Goal: Transaction & Acquisition: Purchase product/service

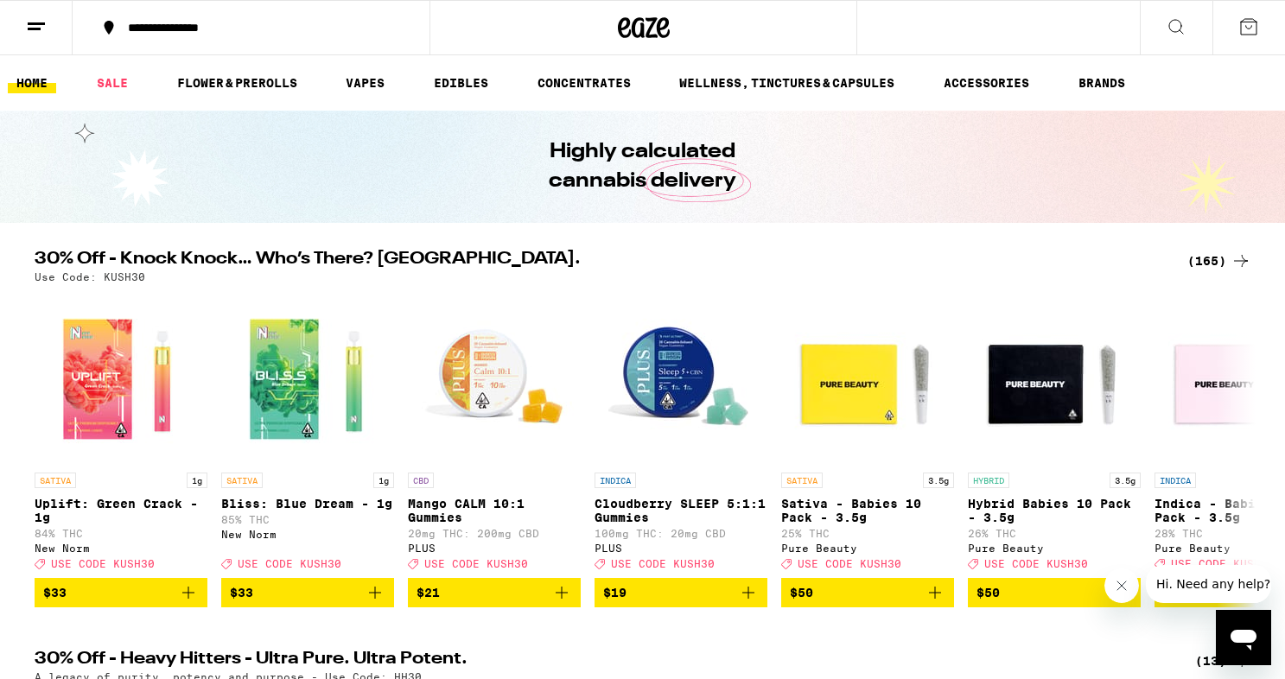
click at [1213, 259] on div "(165)" at bounding box center [1219, 261] width 64 height 21
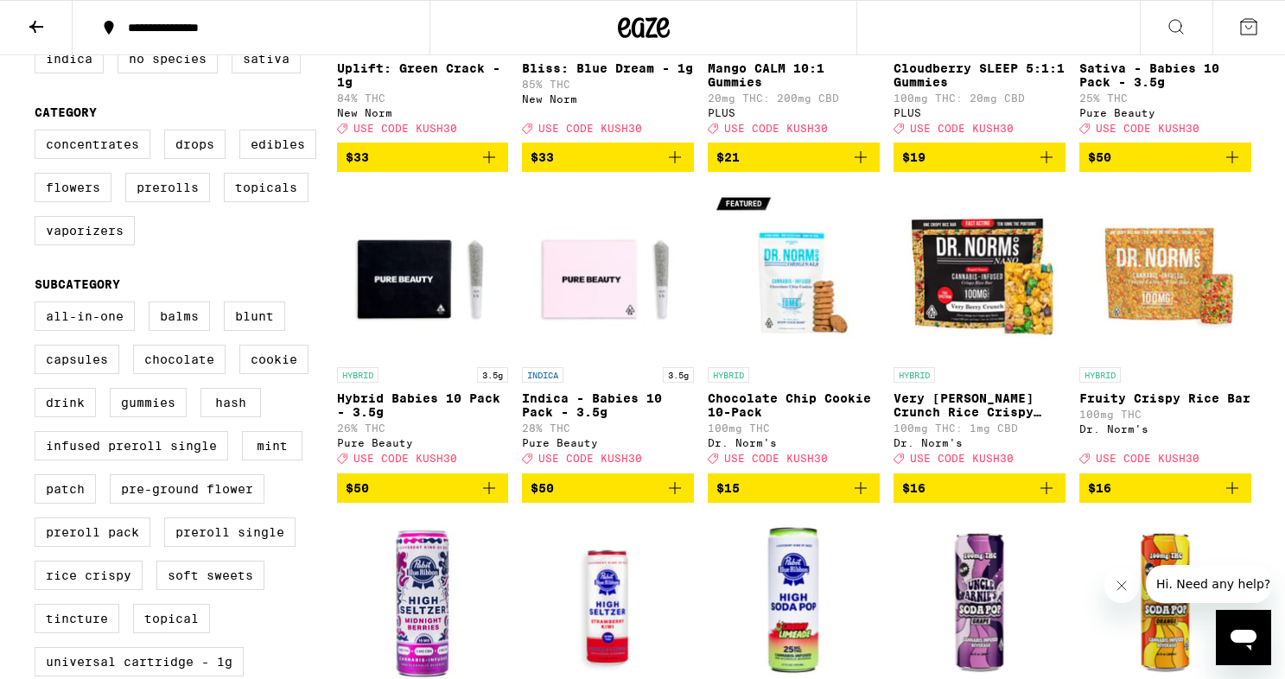
scroll to position [395, 0]
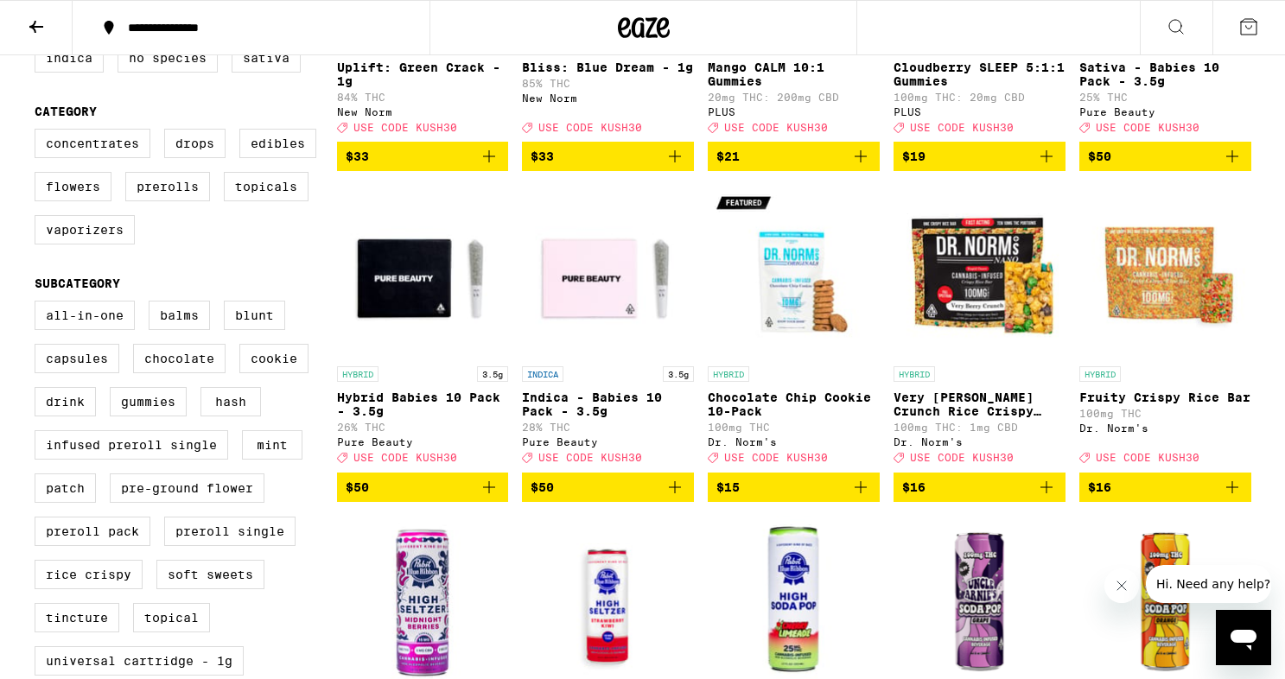
click at [490, 498] on icon "Add to bag" at bounding box center [489, 487] width 21 height 21
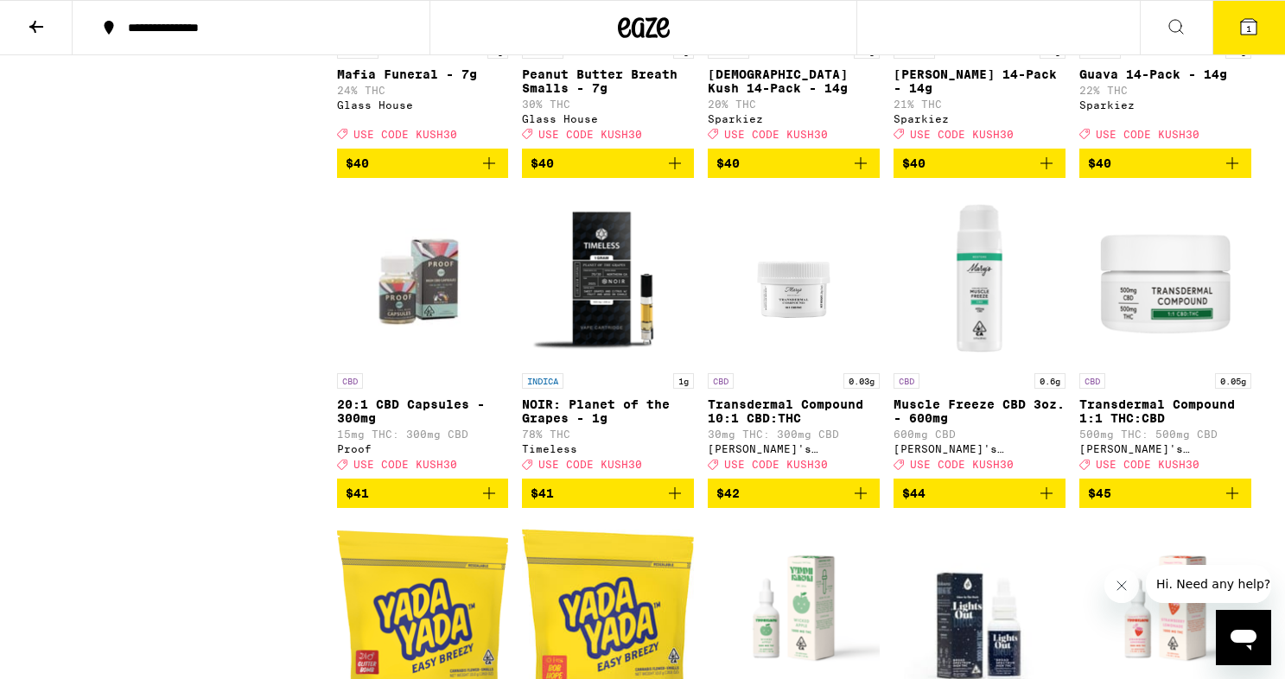
scroll to position [8639, 0]
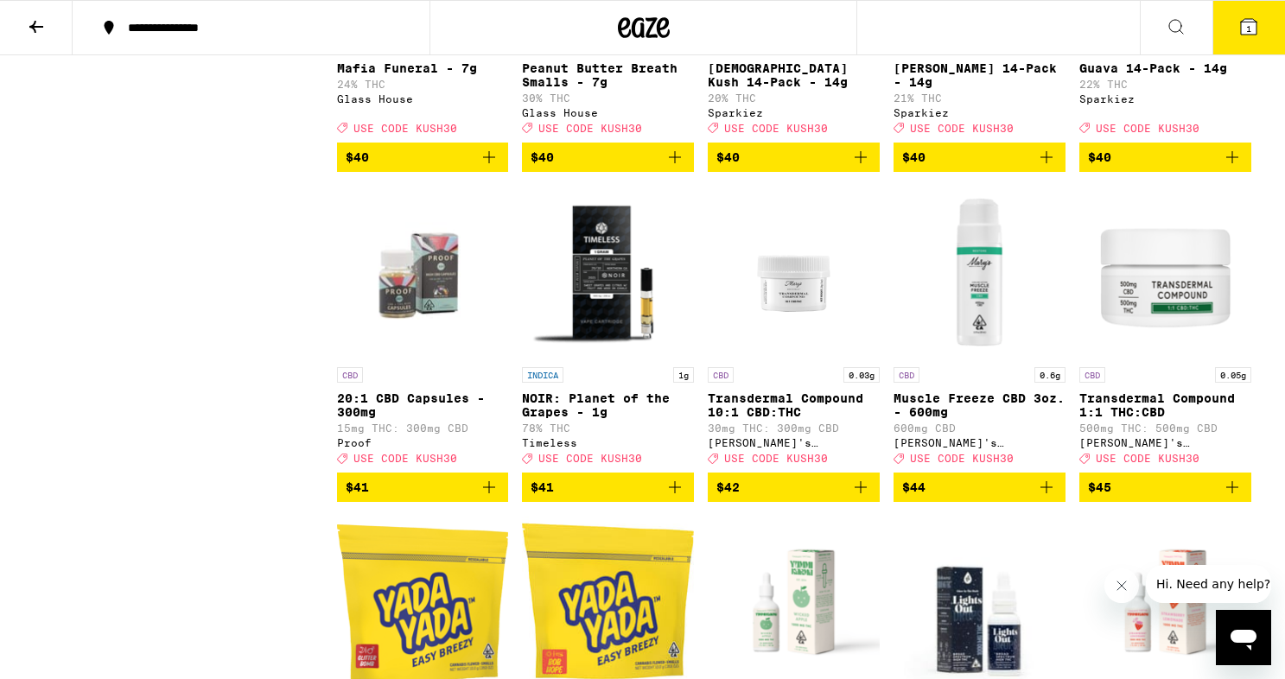
click at [487, 168] on icon "Add to bag" at bounding box center [489, 157] width 21 height 21
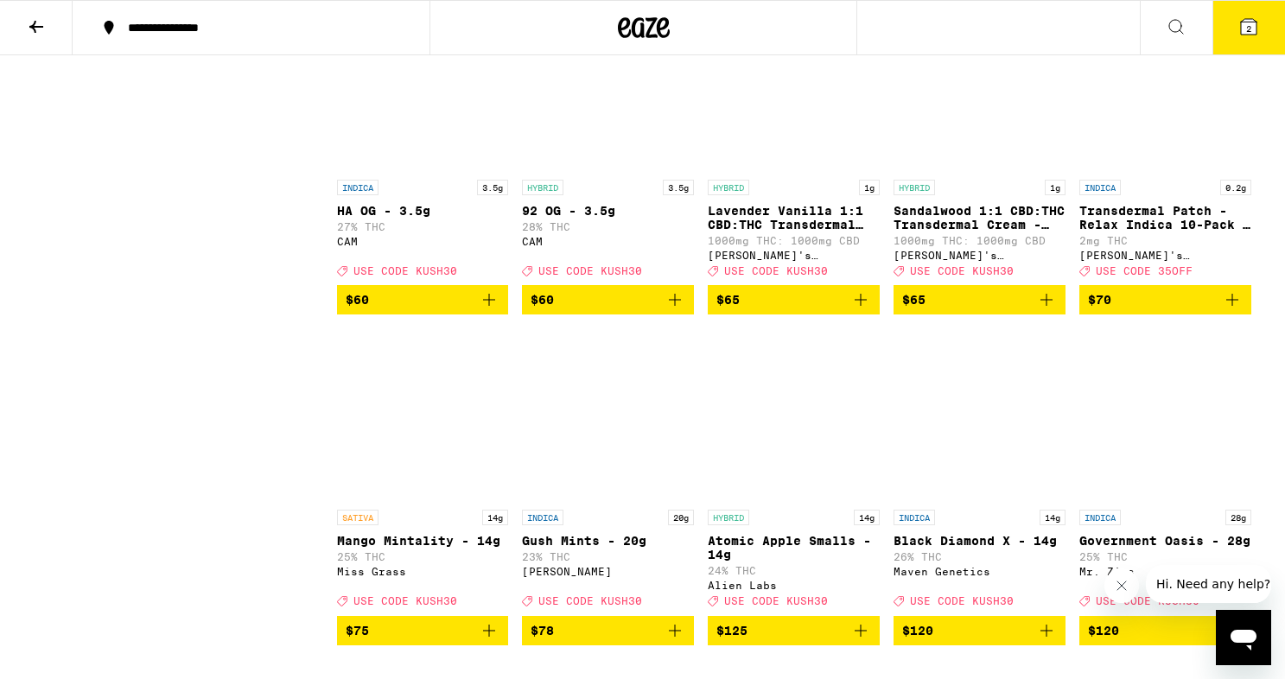
scroll to position [10160, 0]
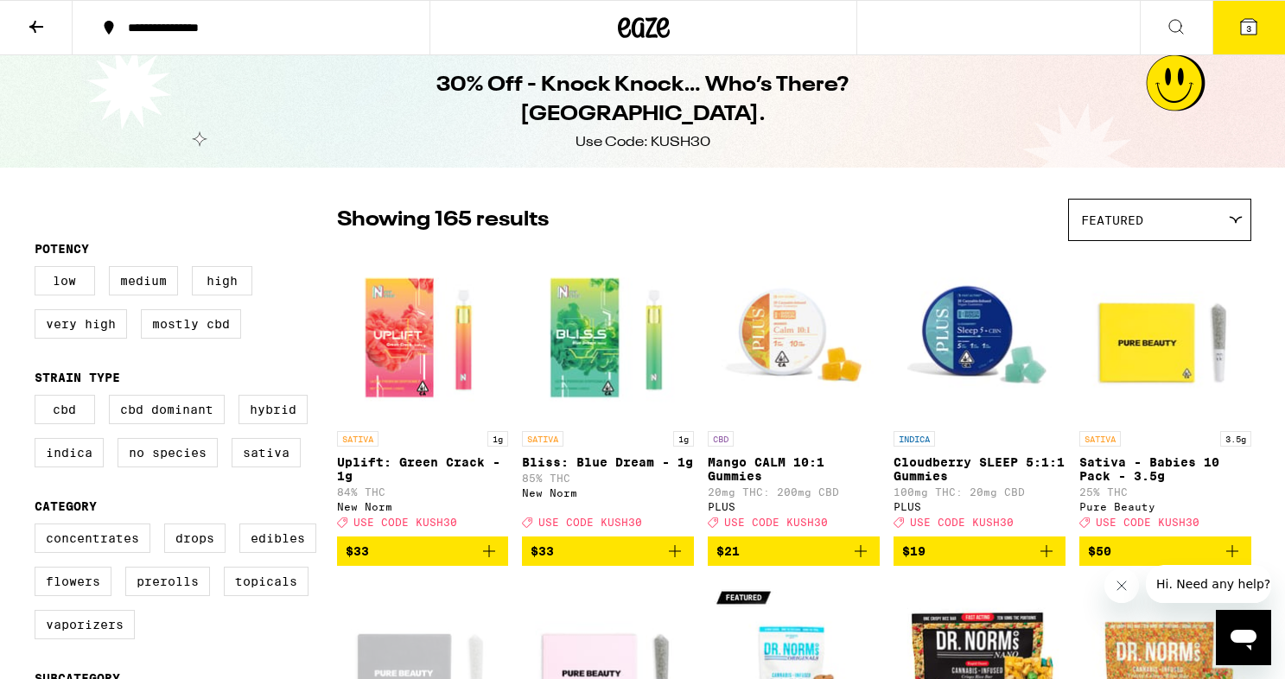
scroll to position [0, 0]
click at [1250, 25] on span "3" at bounding box center [1248, 28] width 5 height 10
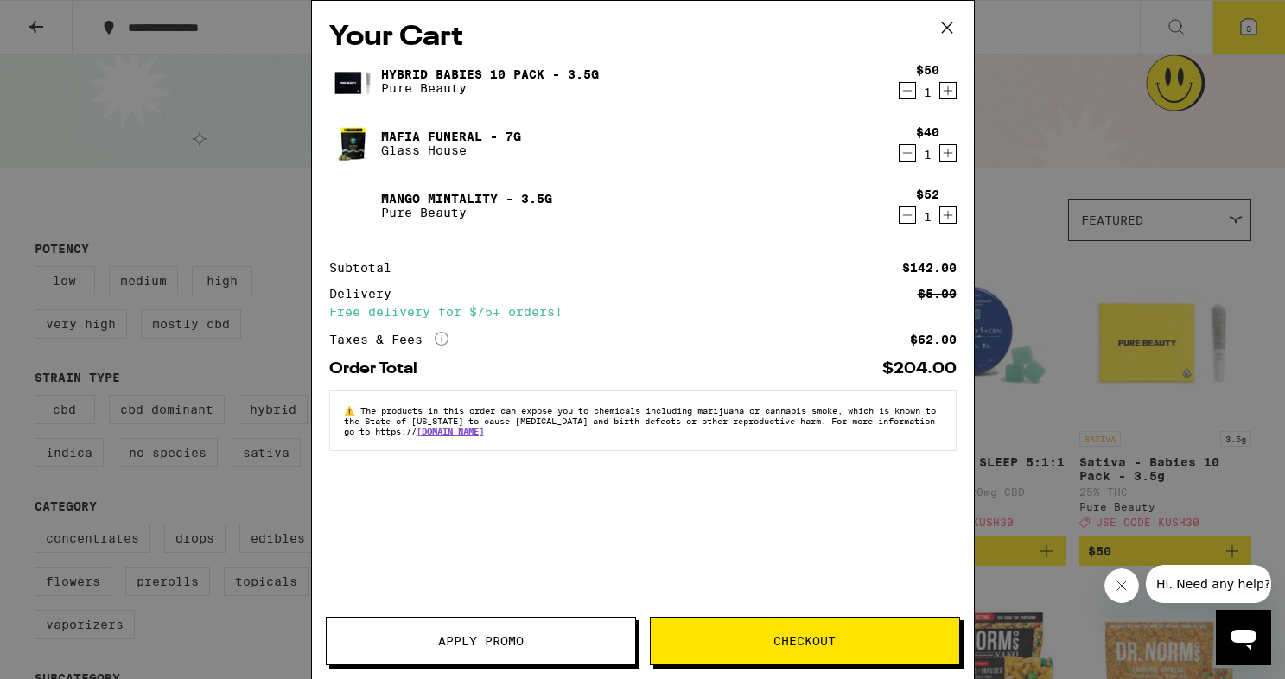
click at [462, 630] on button "Apply Promo" at bounding box center [481, 641] width 310 height 48
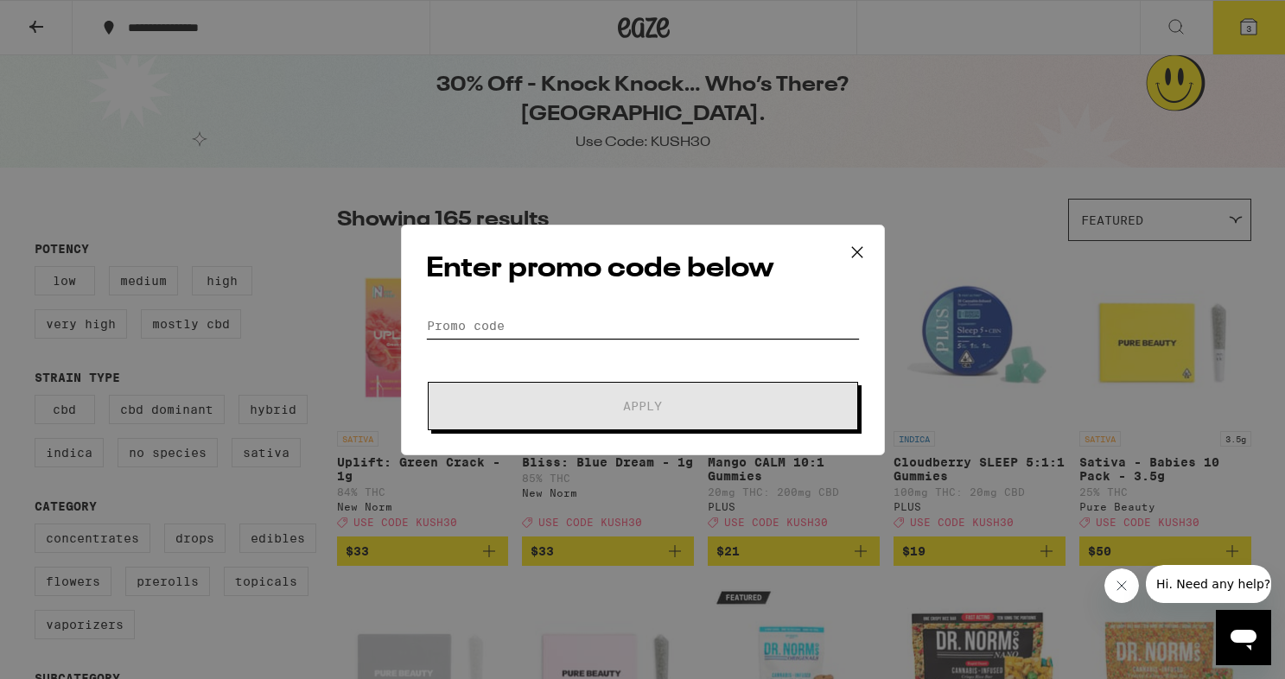
click at [549, 325] on input "Promo Code" at bounding box center [643, 326] width 434 height 26
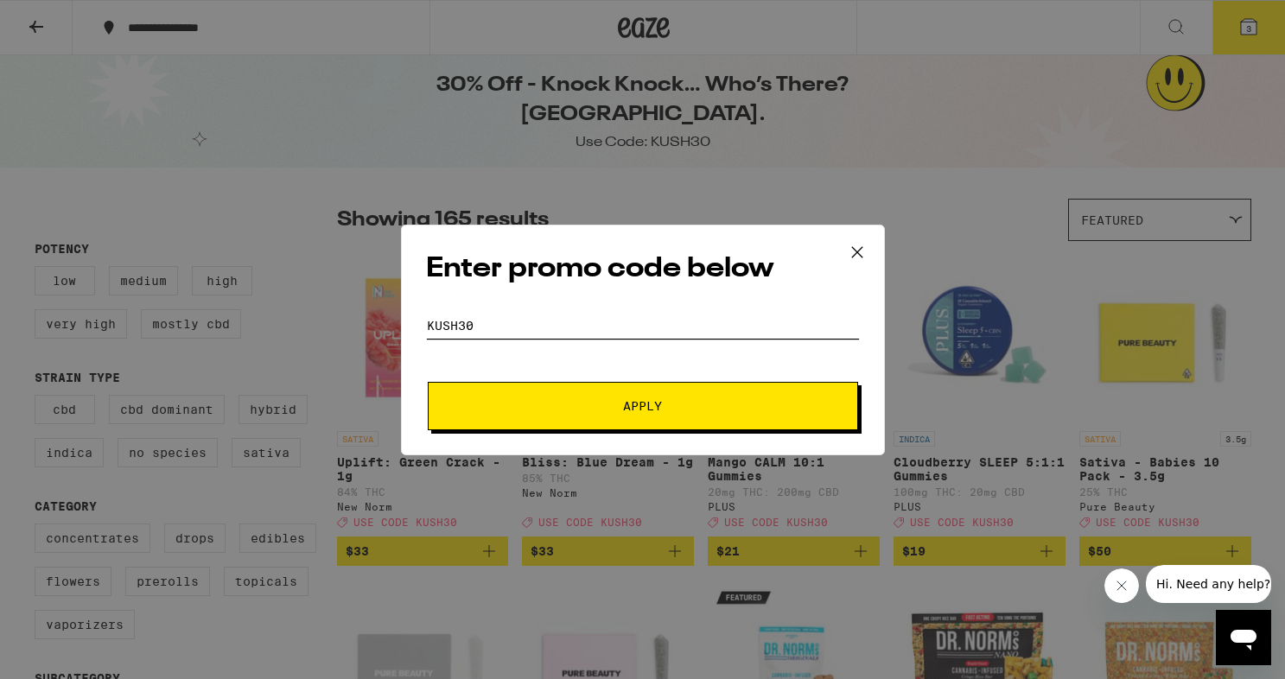
type input "KUSH30"
click at [670, 436] on div "Enter promo code below Promo Code KUSH30 Apply" at bounding box center [643, 340] width 484 height 231
click at [650, 410] on span "Apply" at bounding box center [642, 406] width 39 height 12
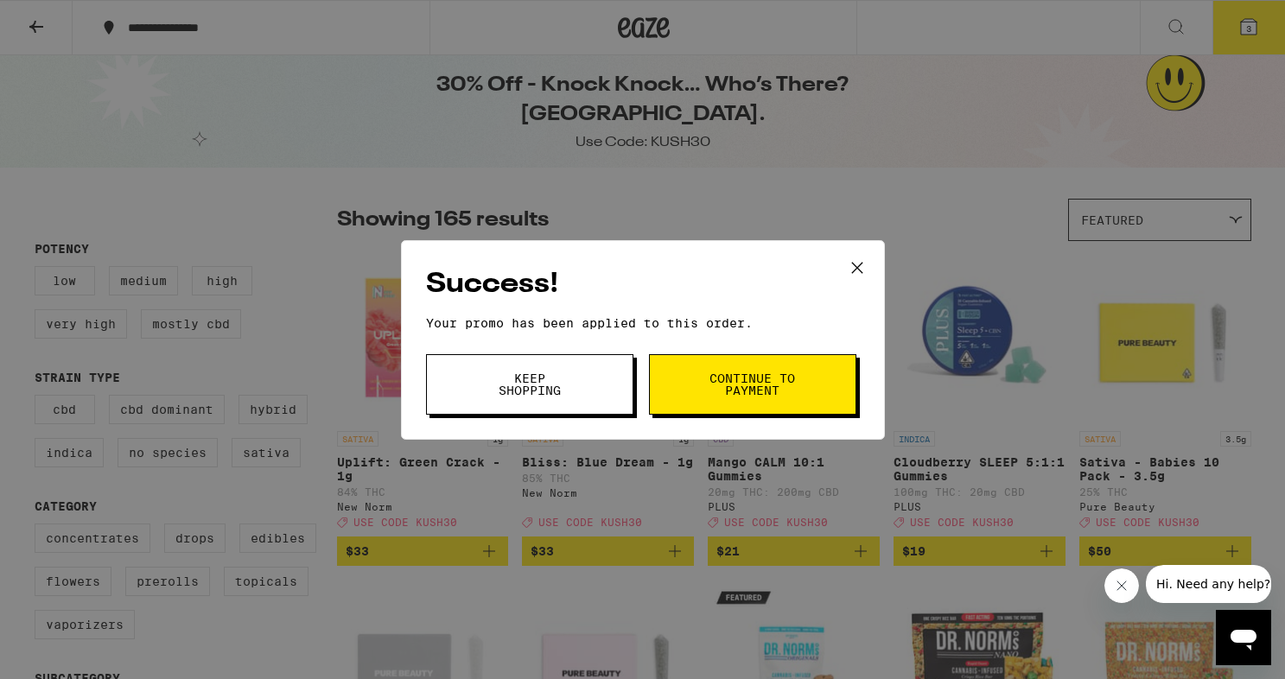
click at [697, 366] on button "Continue to payment" at bounding box center [752, 384] width 207 height 60
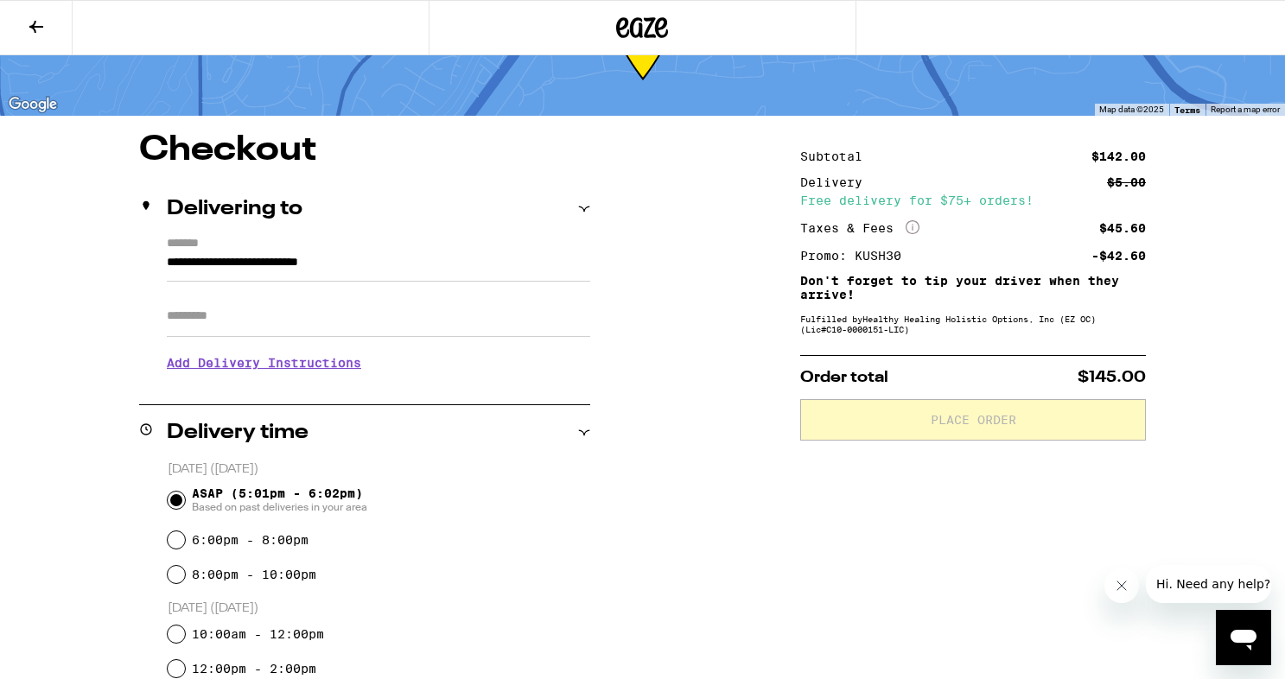
scroll to position [101, 0]
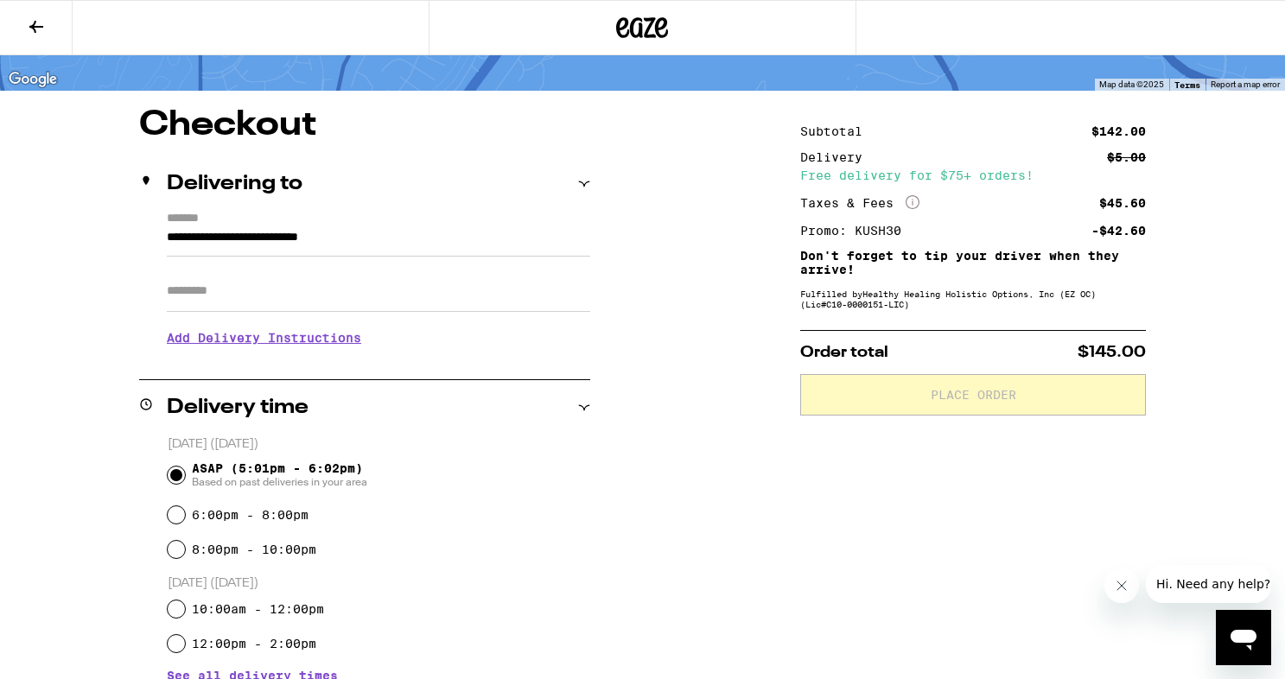
click at [286, 349] on h3 "Add Delivery Instructions" at bounding box center [378, 338] width 423 height 40
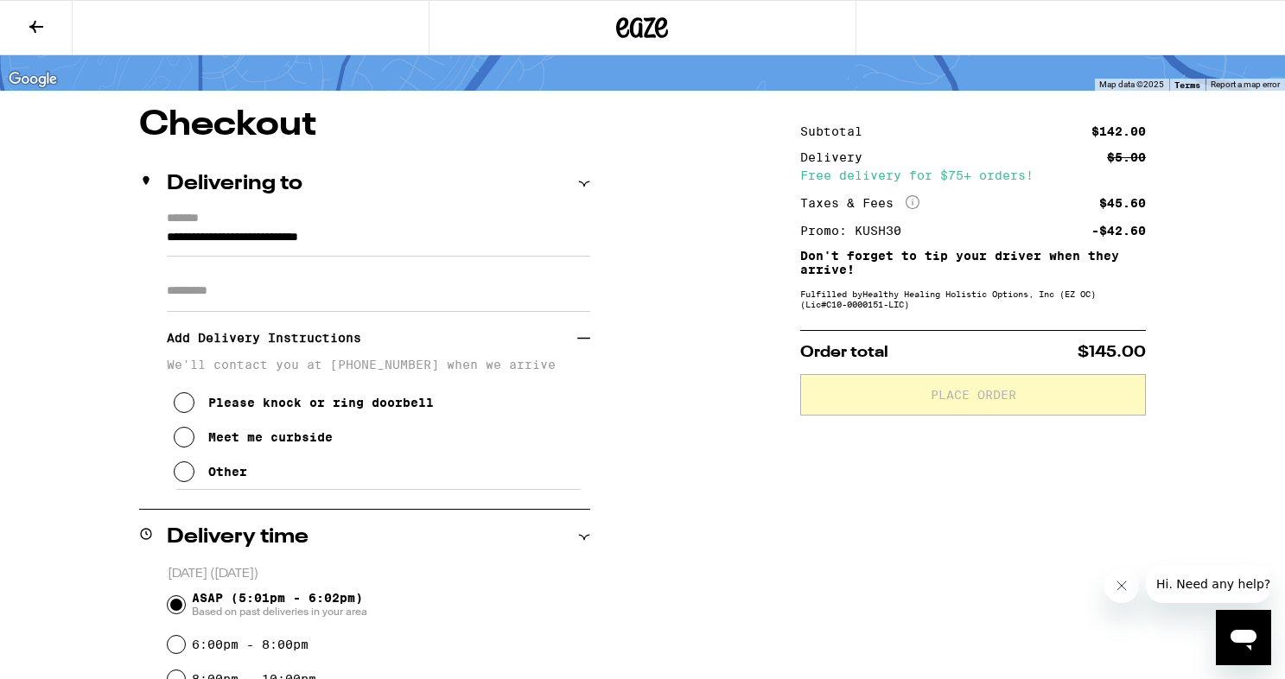
click at [745, 407] on div "**********" at bounding box center [643, 690] width 1244 height 1165
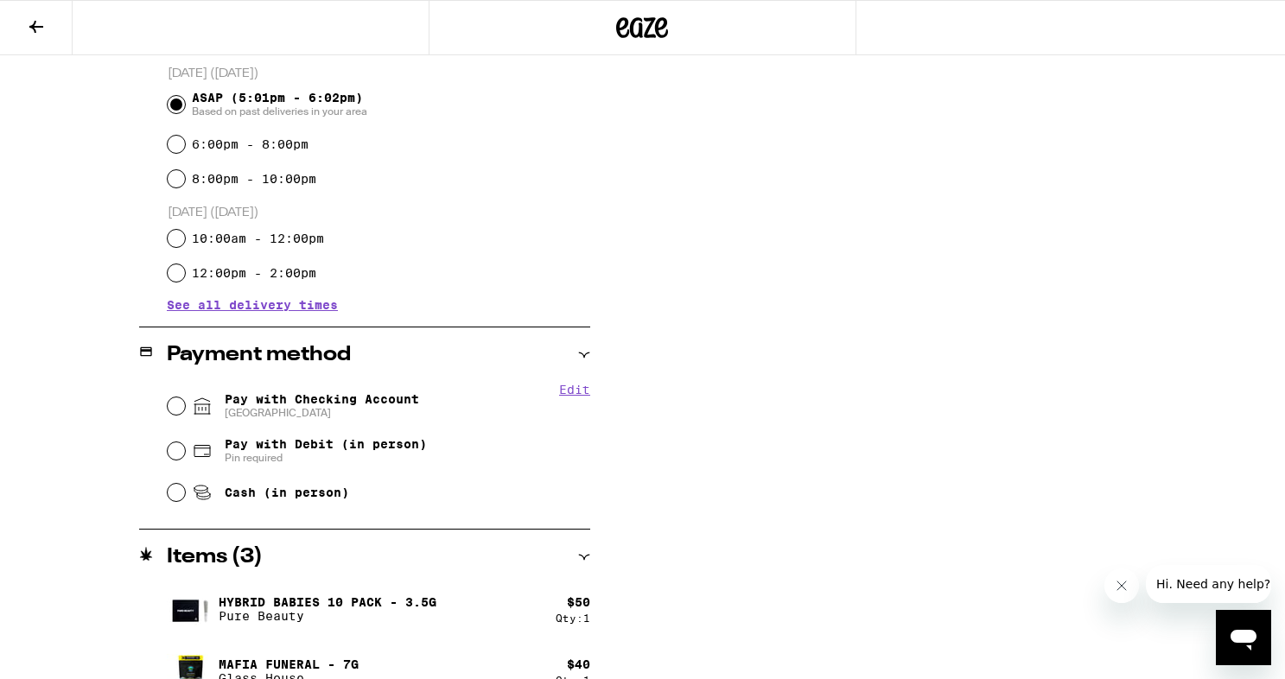
scroll to position [603, 0]
click at [175, 406] on input "Pay with Checking Account CHASE COLLEGE" at bounding box center [176, 404] width 17 height 17
radio input "true"
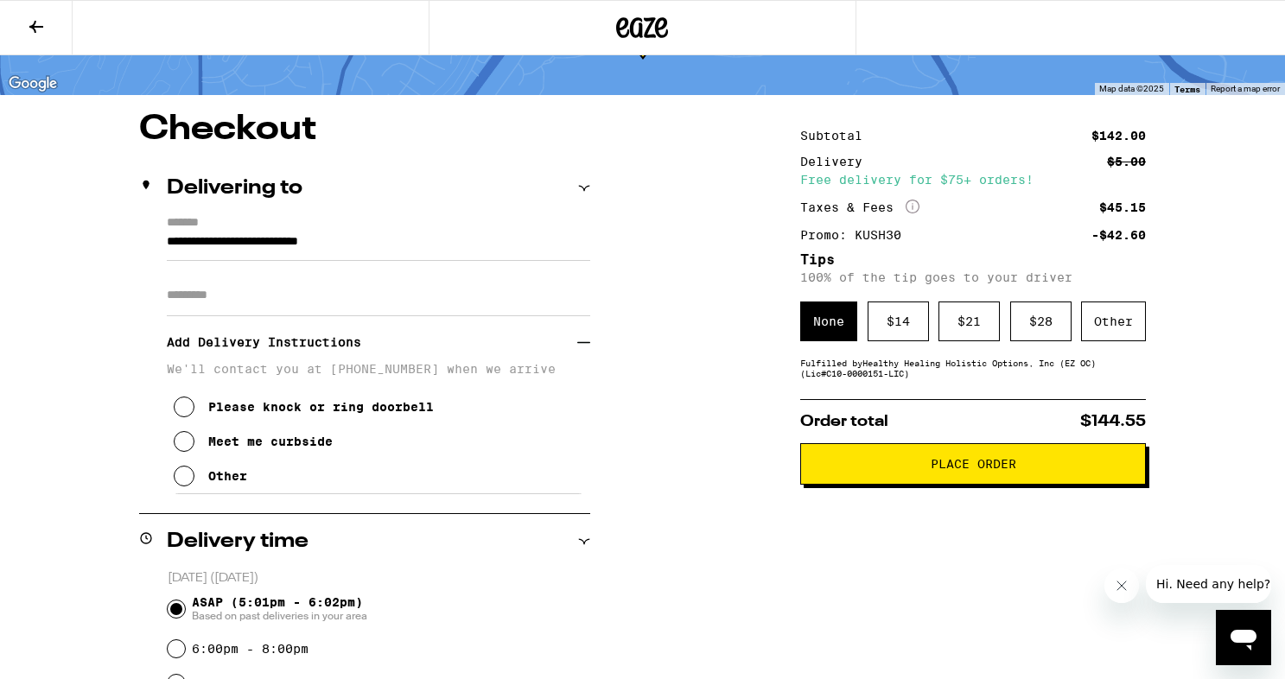
scroll to position [92, 0]
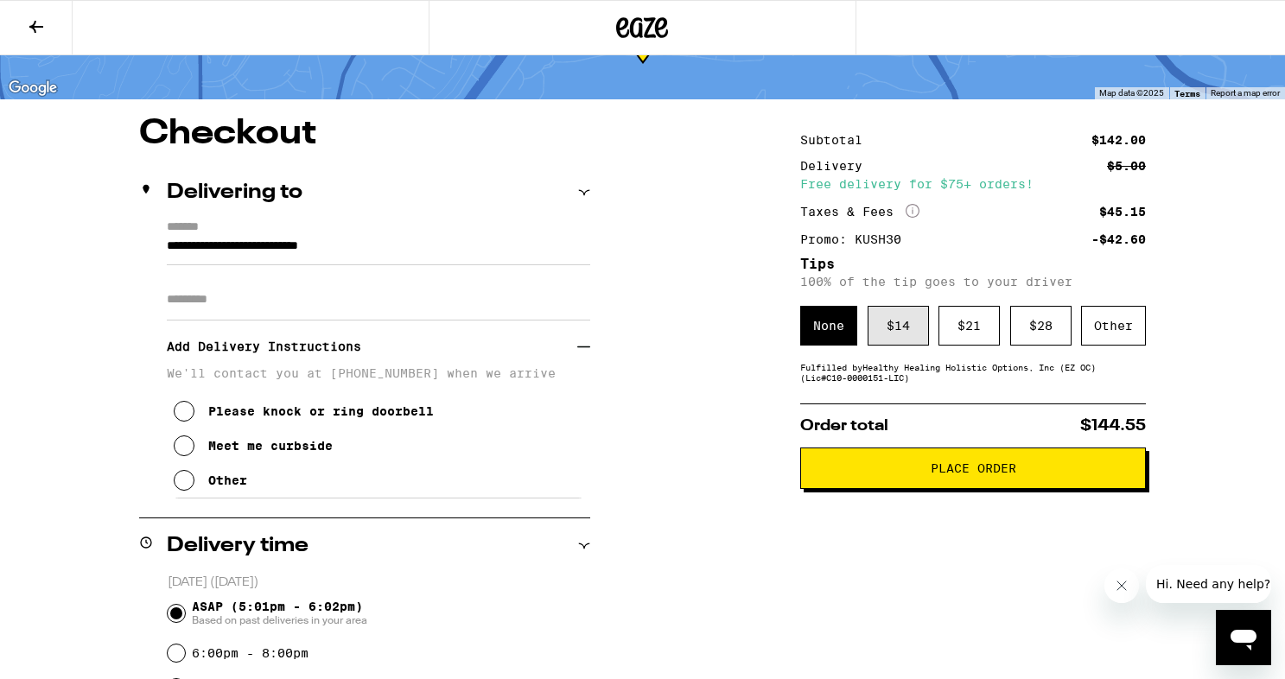
click at [892, 324] on div "$ 14" at bounding box center [898, 326] width 61 height 40
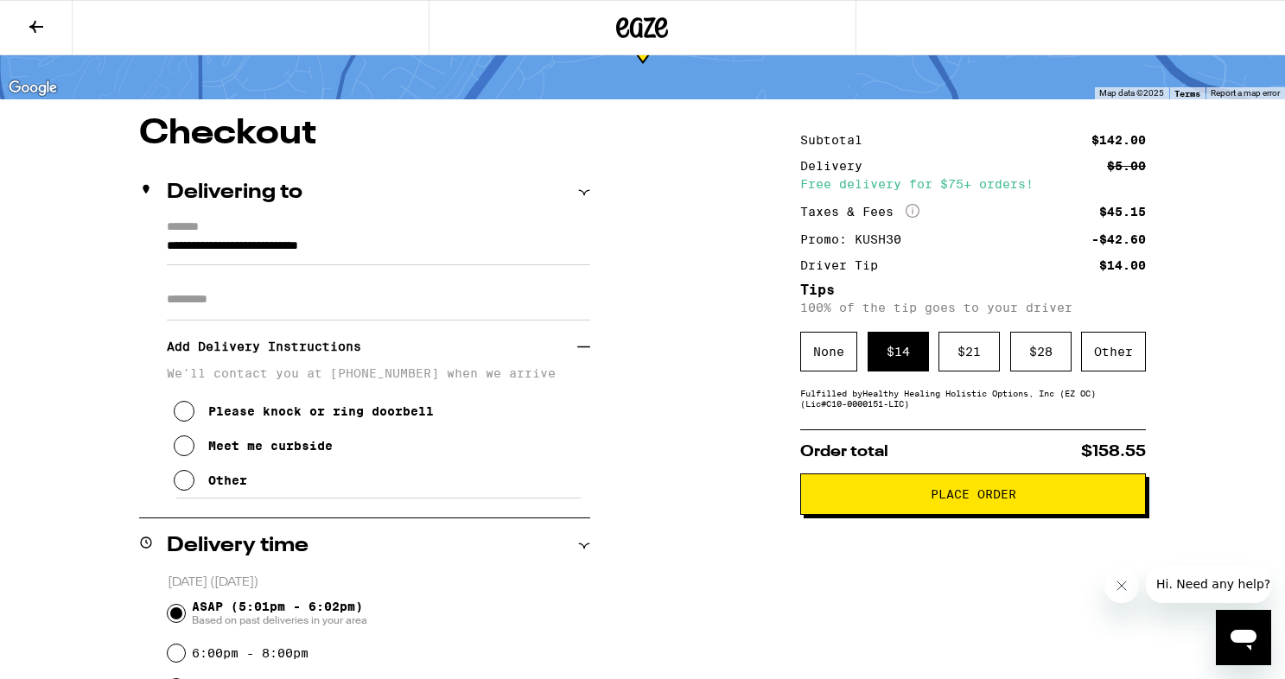
click at [187, 486] on icon at bounding box center [184, 480] width 21 height 21
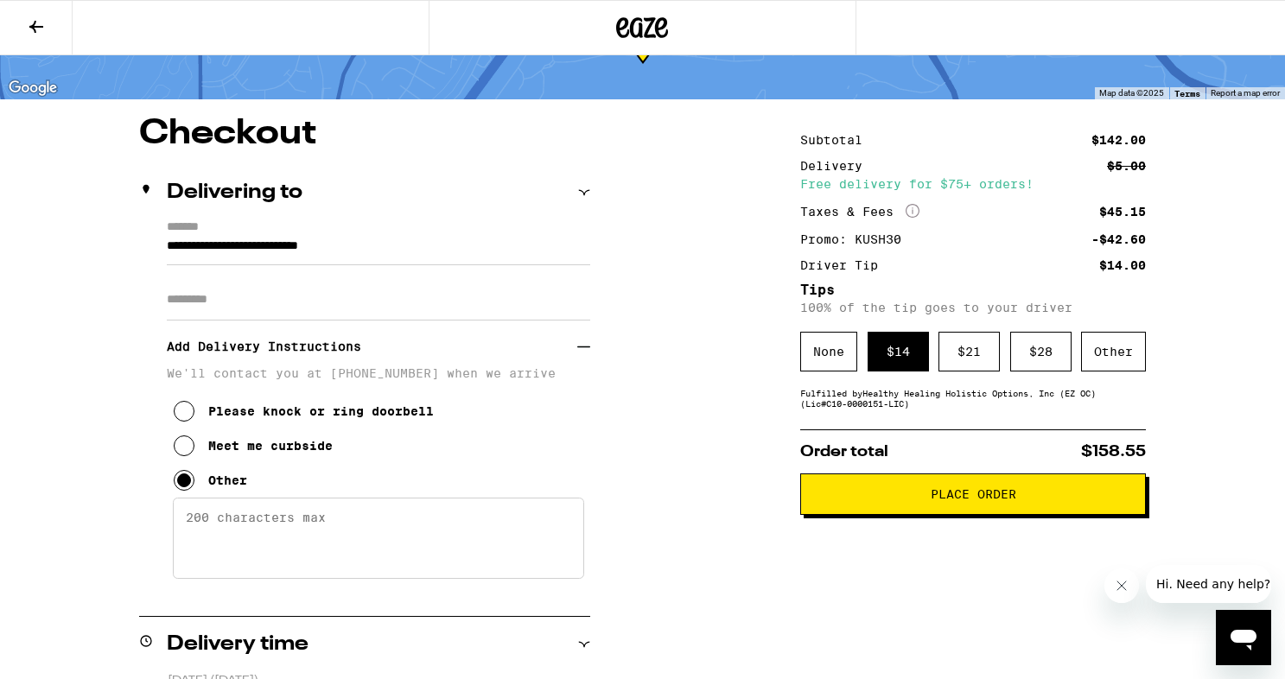
click at [267, 525] on textarea "Enter any other delivery instructions you want driver to know" at bounding box center [378, 538] width 411 height 81
click at [334, 556] on textarea "Enter any other delivery instructions you want driver to know" at bounding box center [378, 538] width 411 height 81
paste textarea "[*52629#]"
click at [187, 531] on textarea "[*52629#]" at bounding box center [378, 538] width 411 height 81
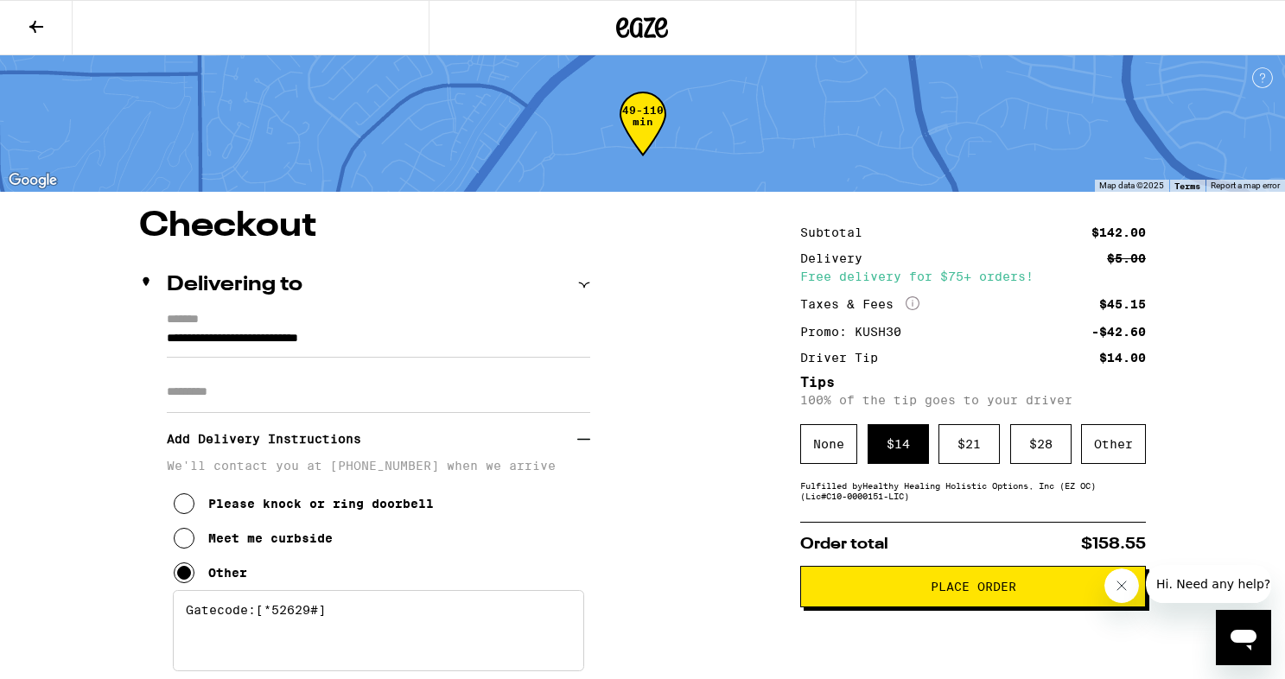
scroll to position [49, 0]
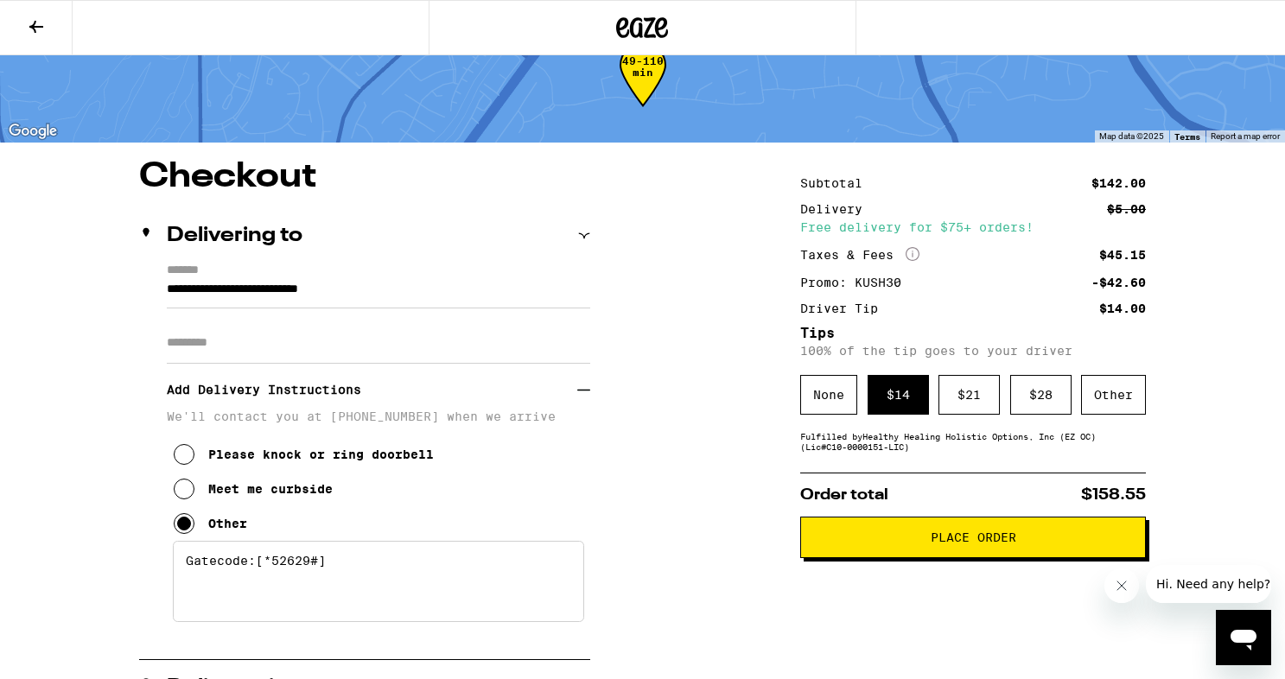
type textarea "Gatecode:[*52629#]"
click at [920, 544] on span "Place Order" at bounding box center [973, 537] width 316 height 12
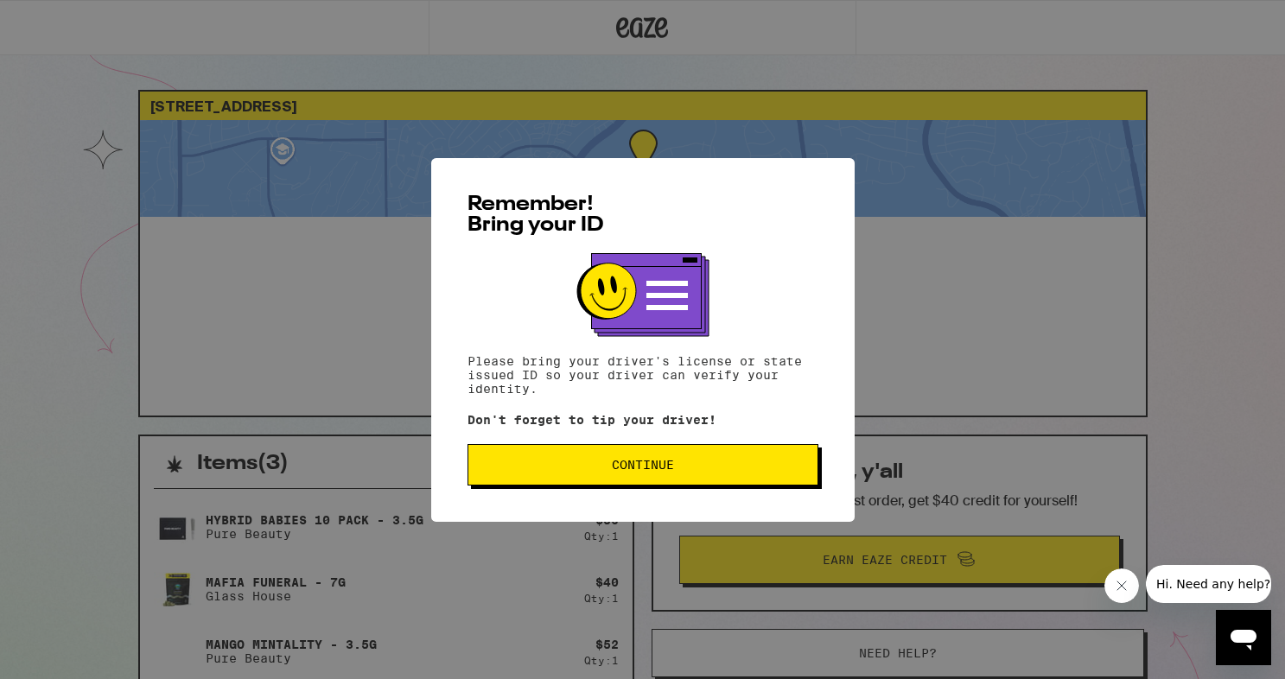
click at [598, 468] on span "Continue" at bounding box center [642, 465] width 321 height 12
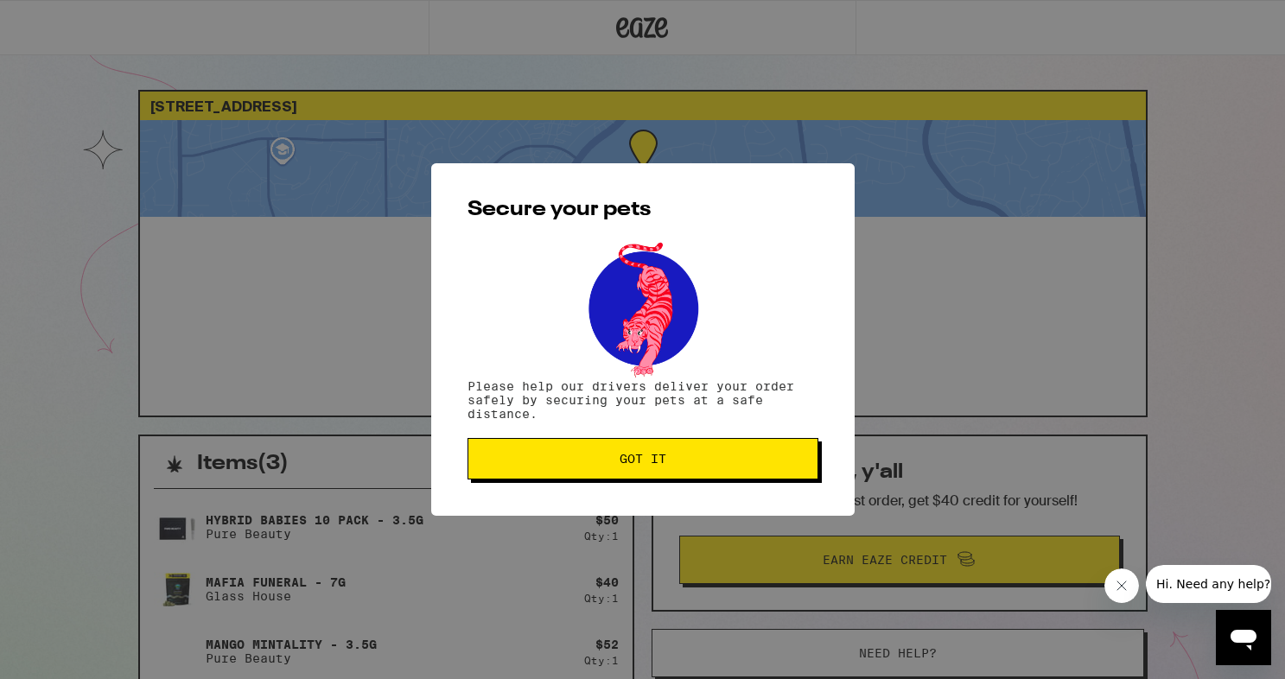
click at [613, 463] on span "Got it" at bounding box center [642, 459] width 321 height 12
